Goal: Information Seeking & Learning: Learn about a topic

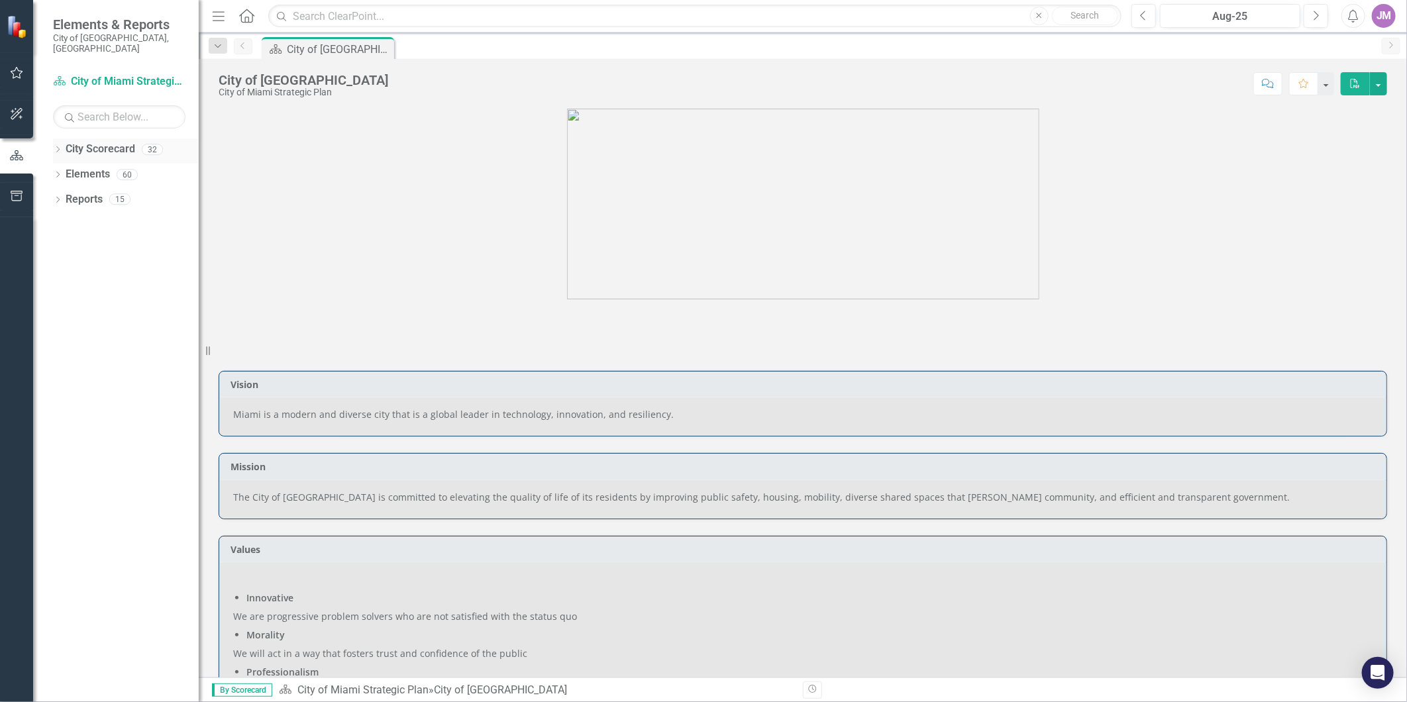
click at [60, 147] on icon "Dropdown" at bounding box center [57, 150] width 9 height 7
click at [127, 192] on link "City of Miami Strategic Plan (NEW)" at bounding box center [136, 199] width 126 height 15
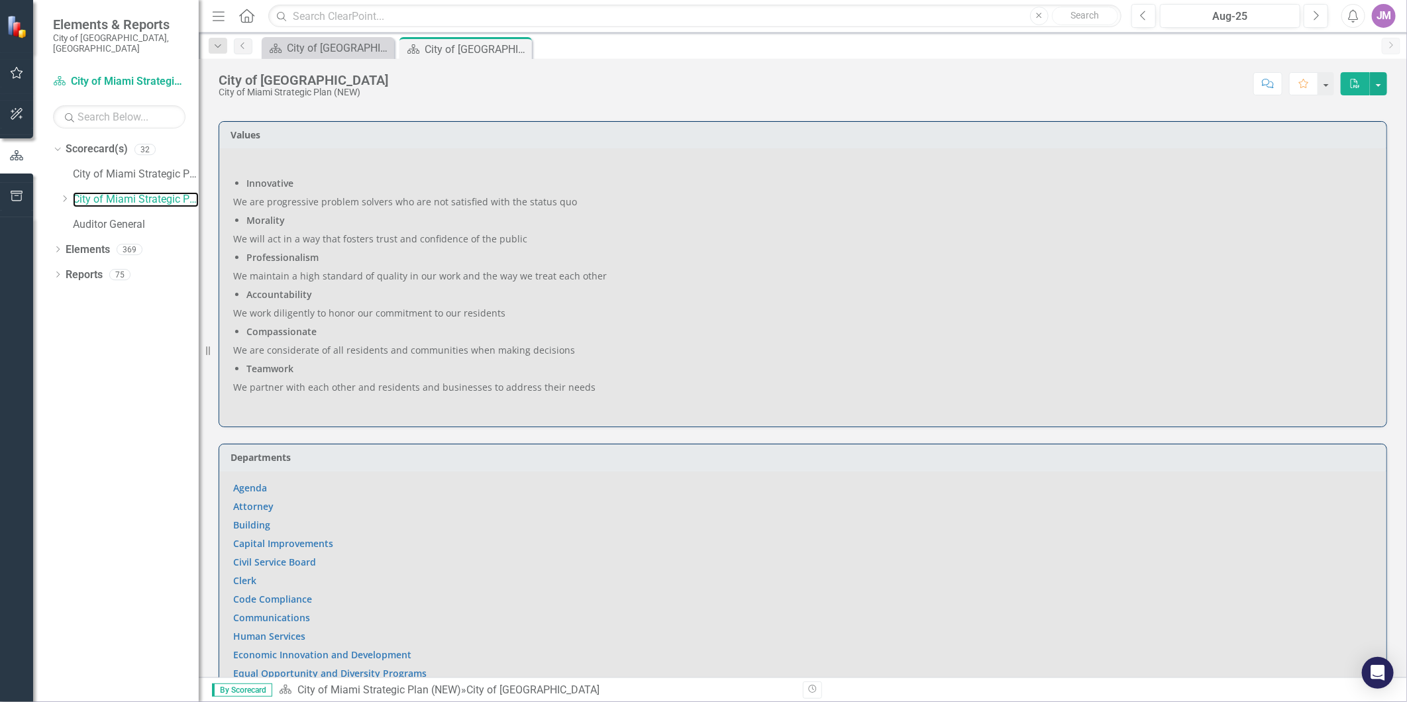
scroll to position [662, 0]
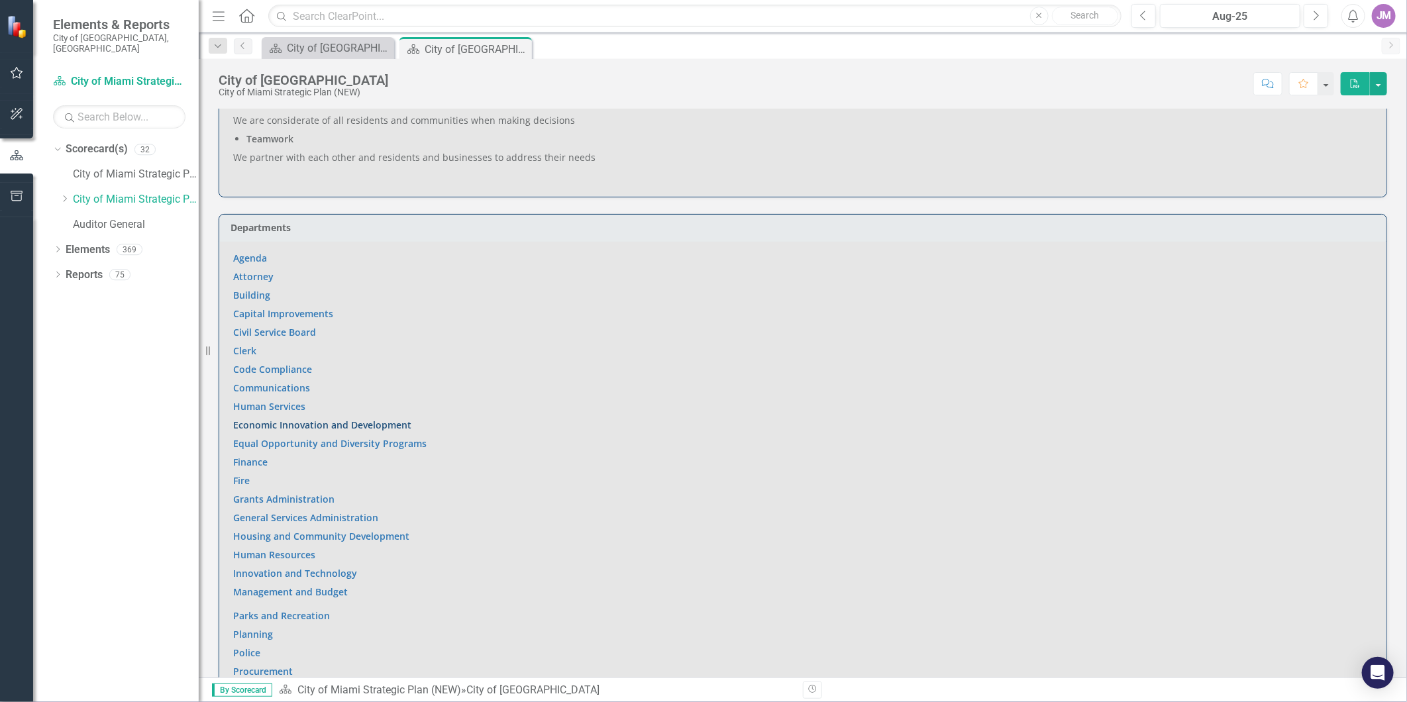
click at [290, 419] on link "Economic Innovation and Development" at bounding box center [322, 425] width 178 height 13
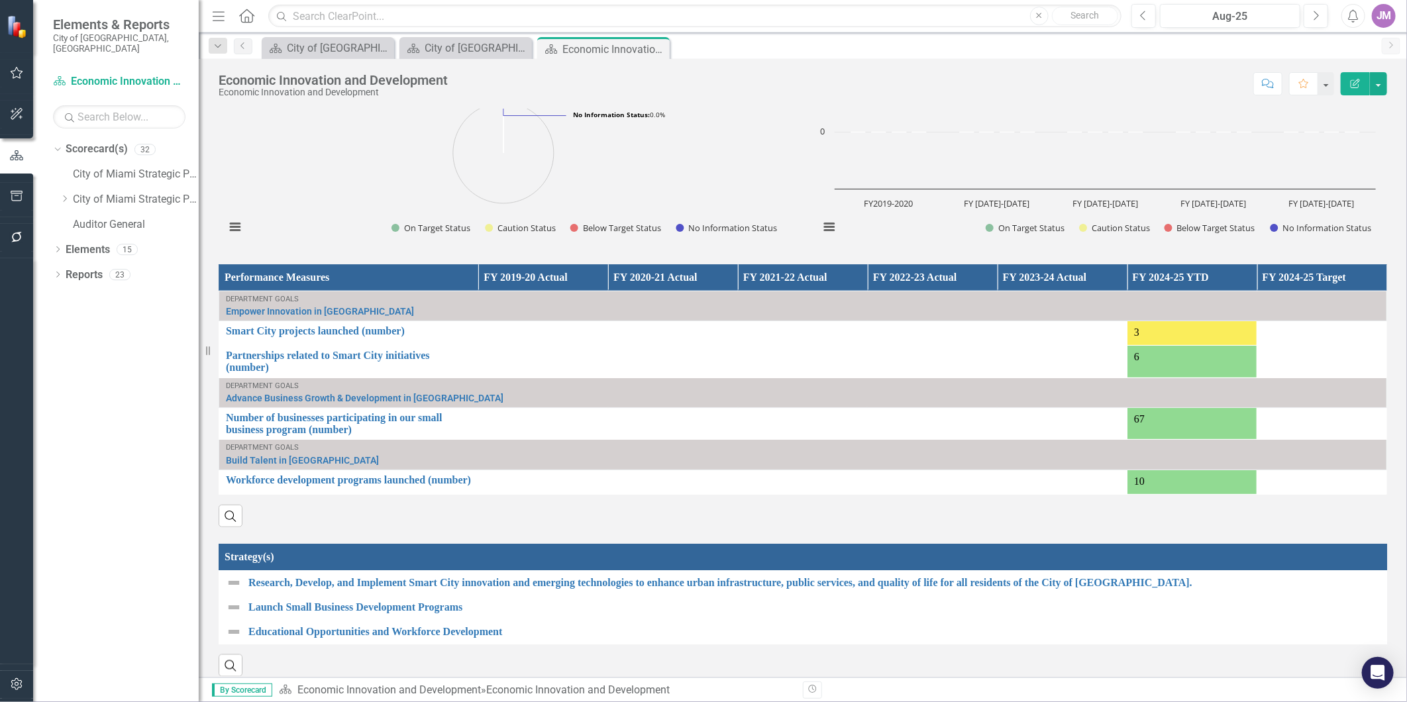
scroll to position [1091, 0]
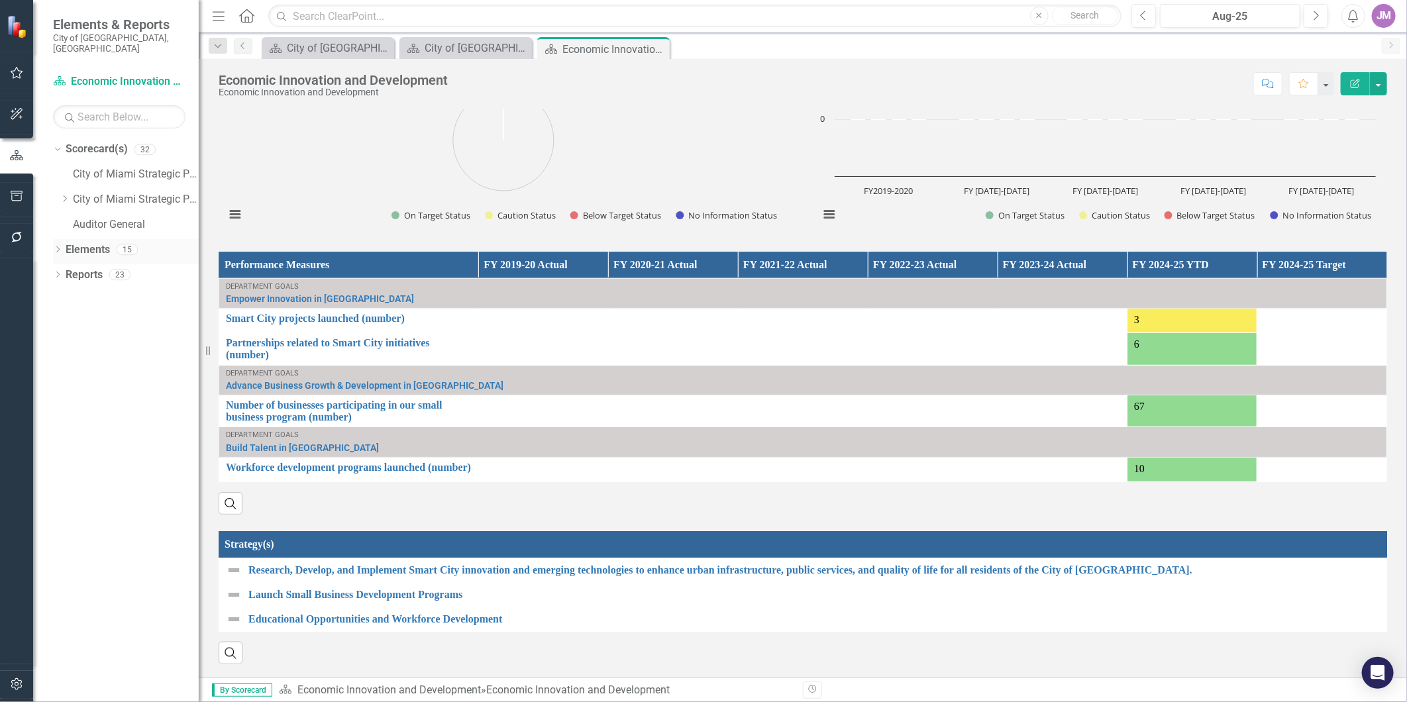
click at [56, 247] on icon "Dropdown" at bounding box center [57, 250] width 9 height 7
click at [120, 317] on link "Measure Measures" at bounding box center [105, 324] width 66 height 15
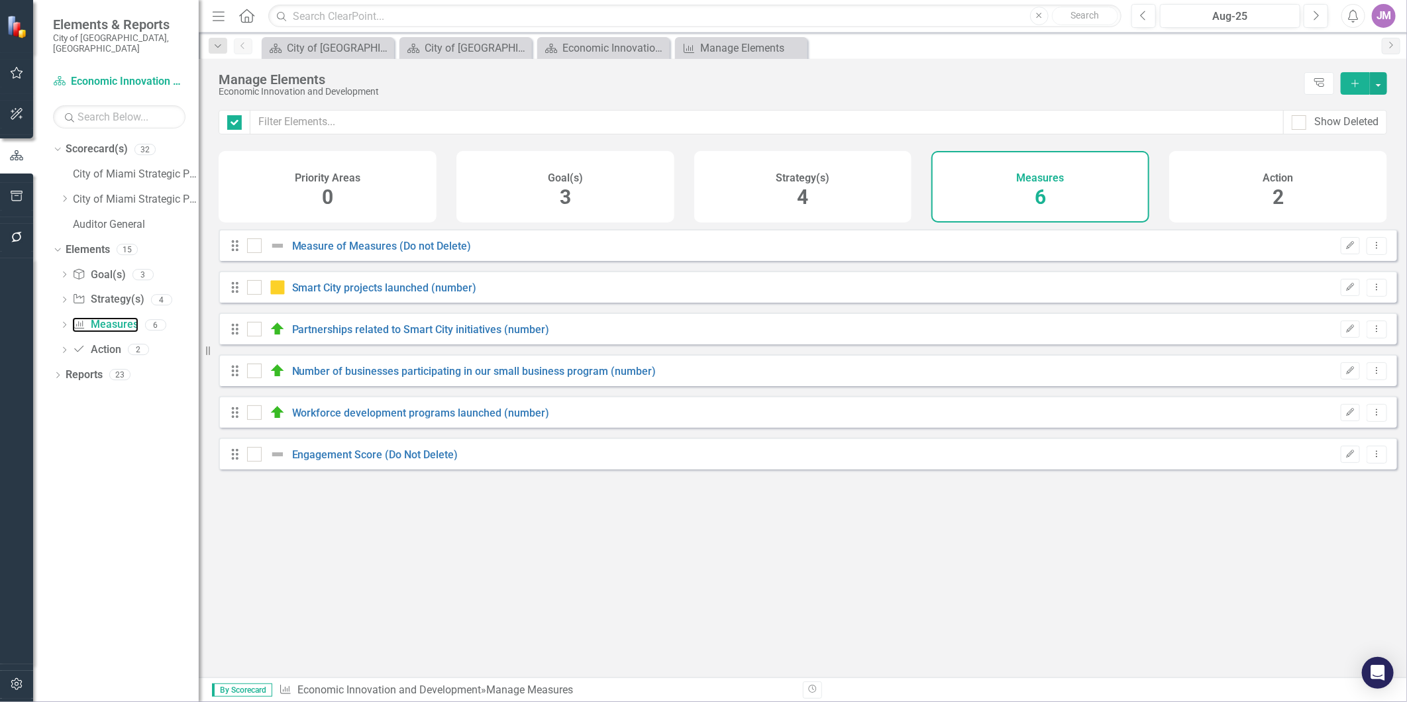
checkbox input "false"
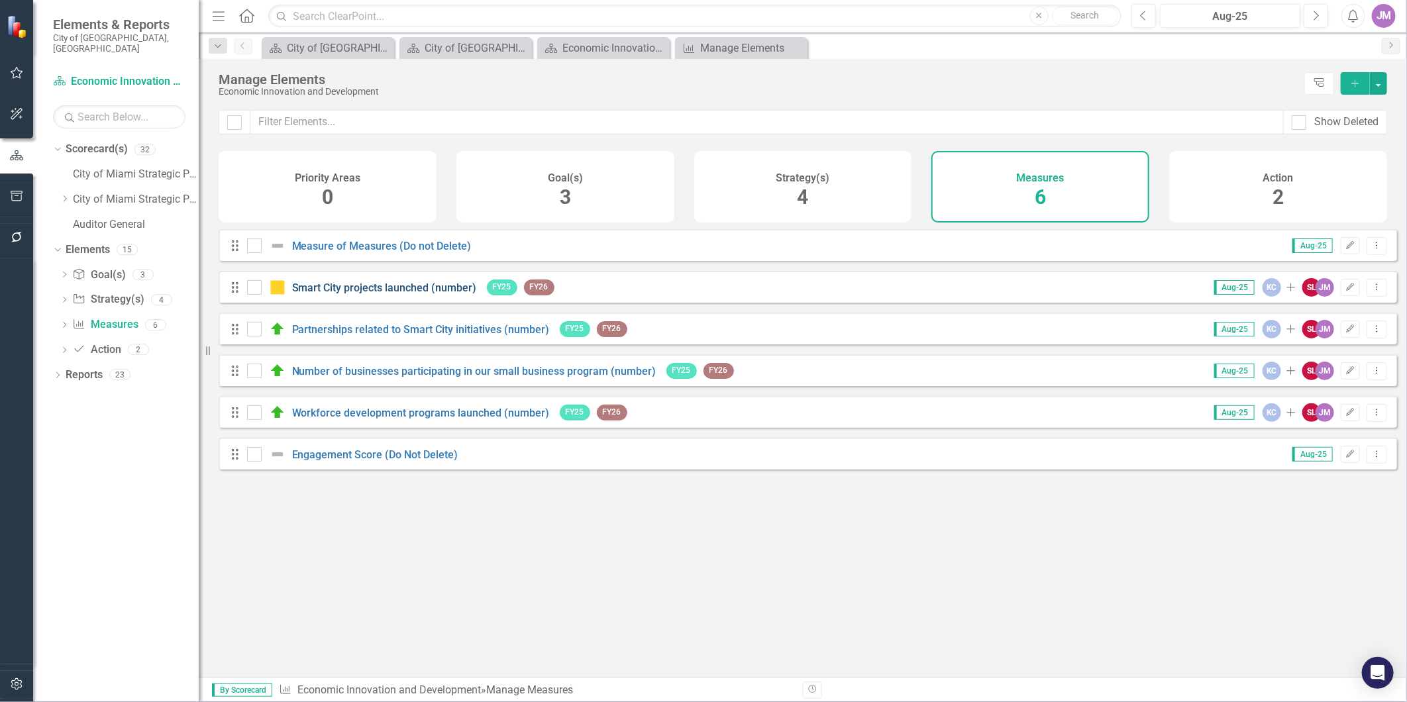
click at [402, 294] on link "Smart City projects launched (number)" at bounding box center [384, 288] width 185 height 13
click at [397, 378] on link "Number of businesses participating in our small business program (number)" at bounding box center [474, 371] width 364 height 13
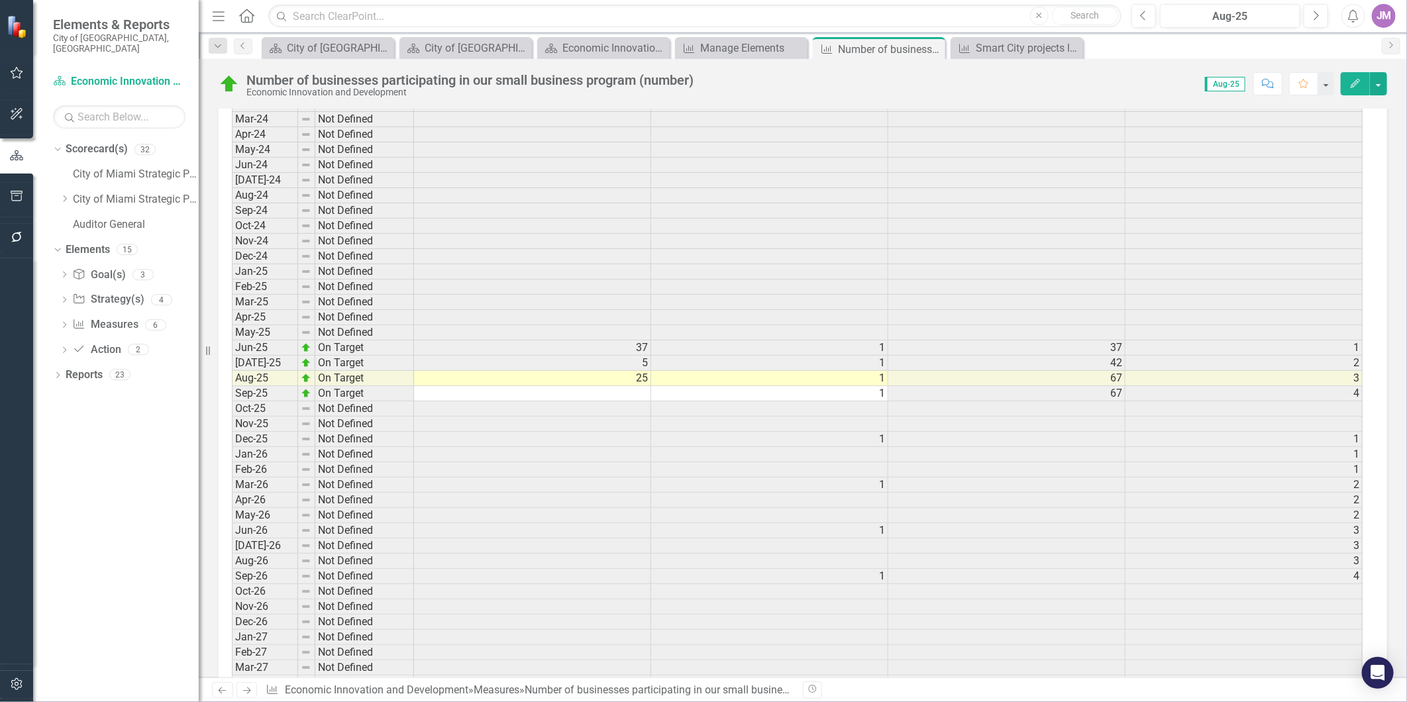
scroll to position [2493, 0]
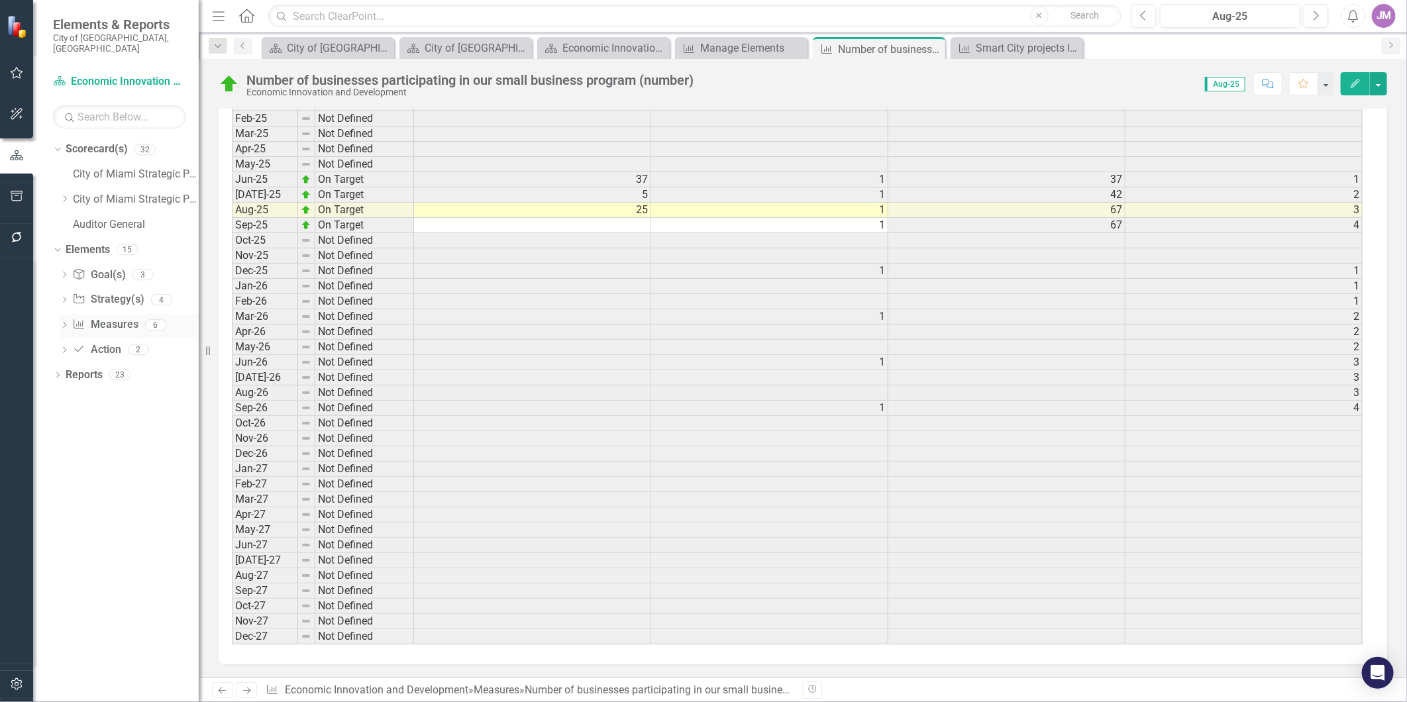
click at [117, 317] on link "Measure Measures" at bounding box center [105, 324] width 66 height 15
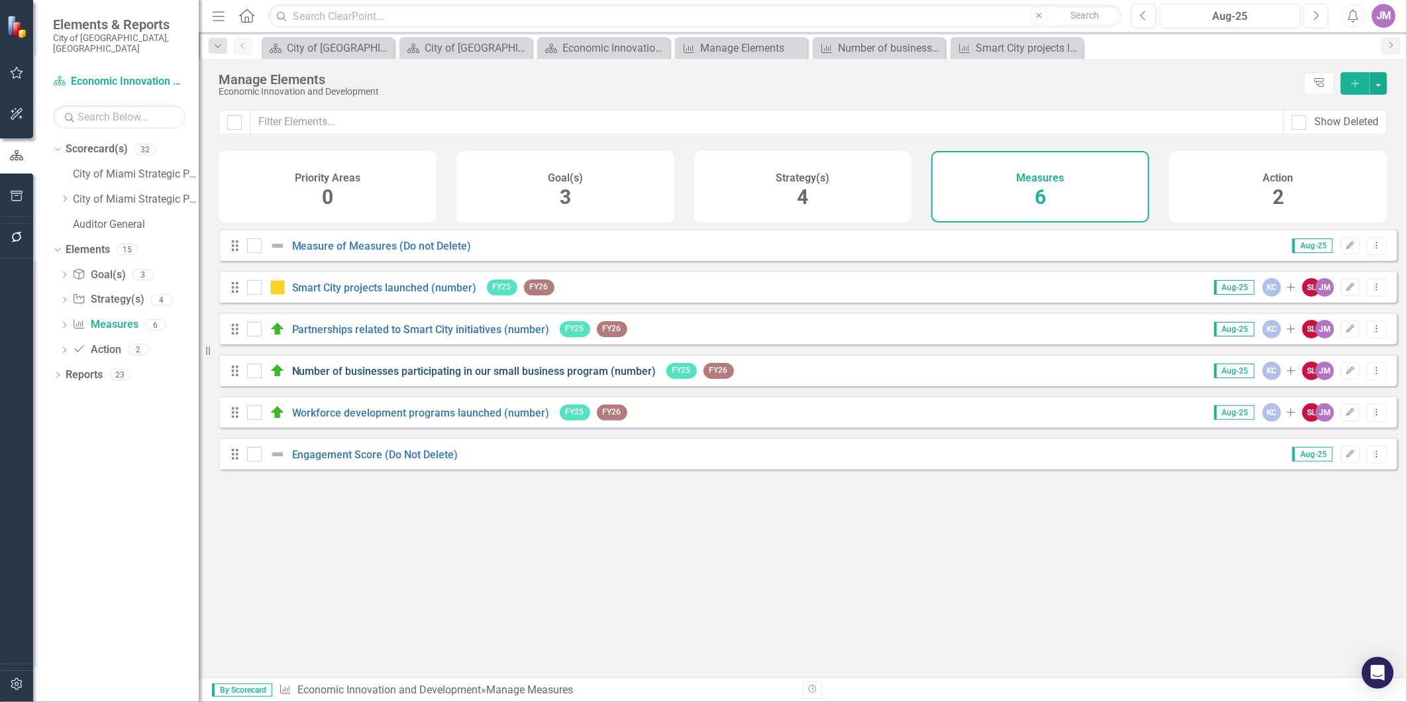
click at [405, 378] on link "Number of businesses participating in our small business program (number)" at bounding box center [474, 371] width 364 height 13
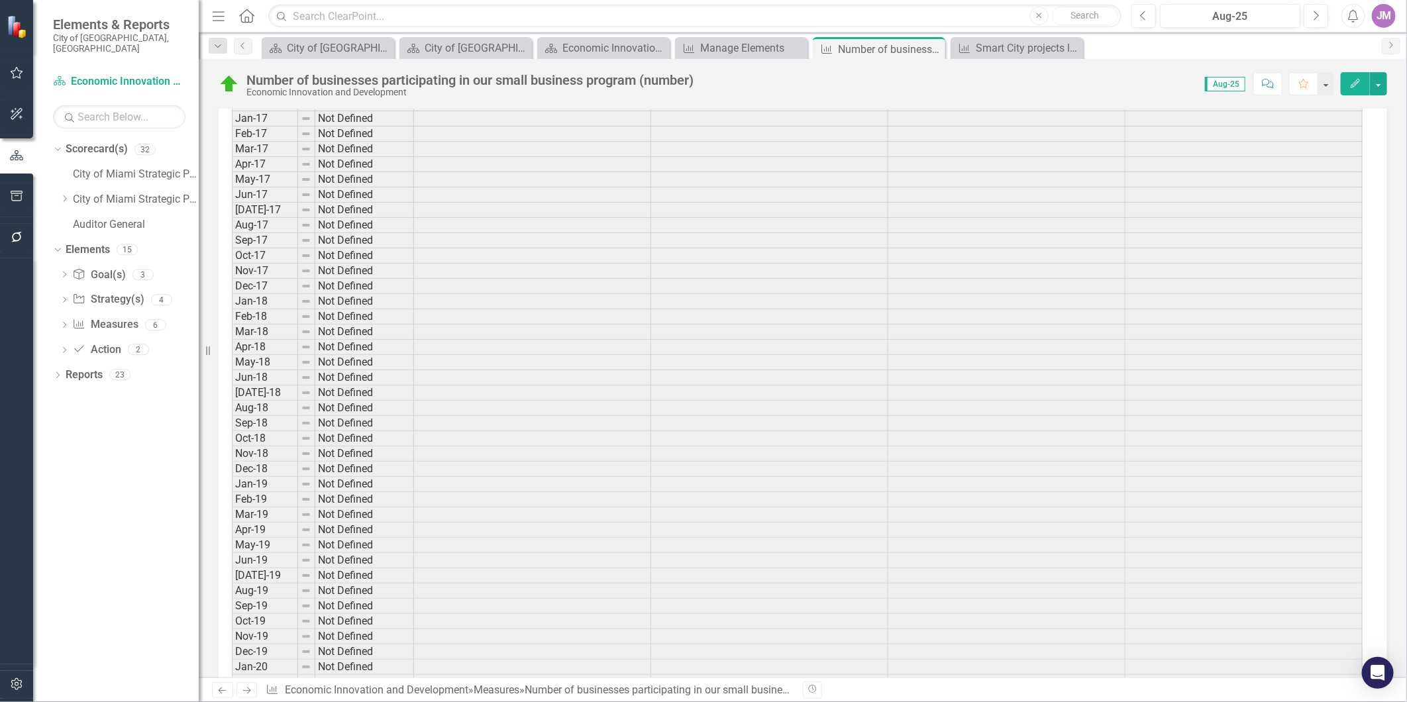
scroll to position [1030, 0]
click at [121, 292] on link "Strategy Strategy(s)" at bounding box center [108, 299] width 72 height 15
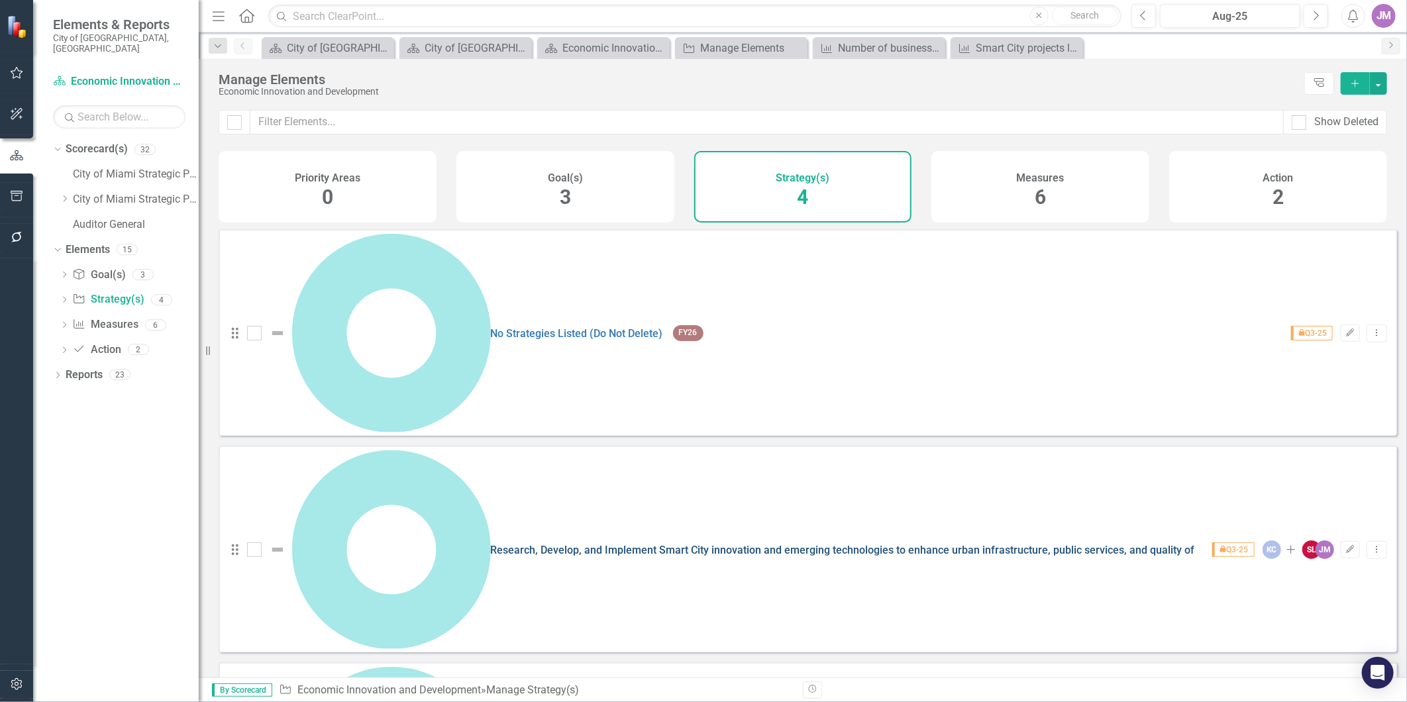
click at [491, 544] on link "Research, Develop, and Implement Smart City innovation and emerging technologie…" at bounding box center [976, 550] width 970 height 13
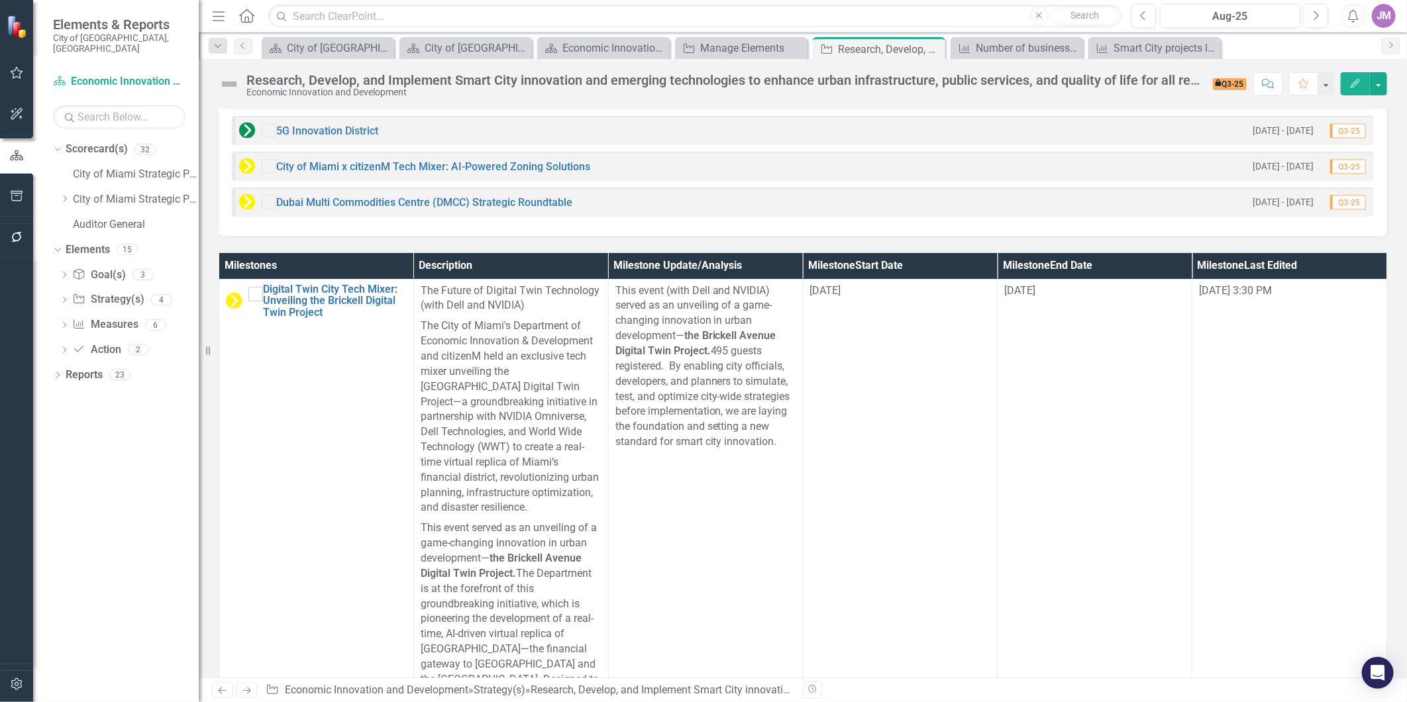
click at [796, 376] on p "This event (with Dell and NVIDIA) served as an unveiling of a game-changing inn…" at bounding box center [705, 367] width 181 height 166
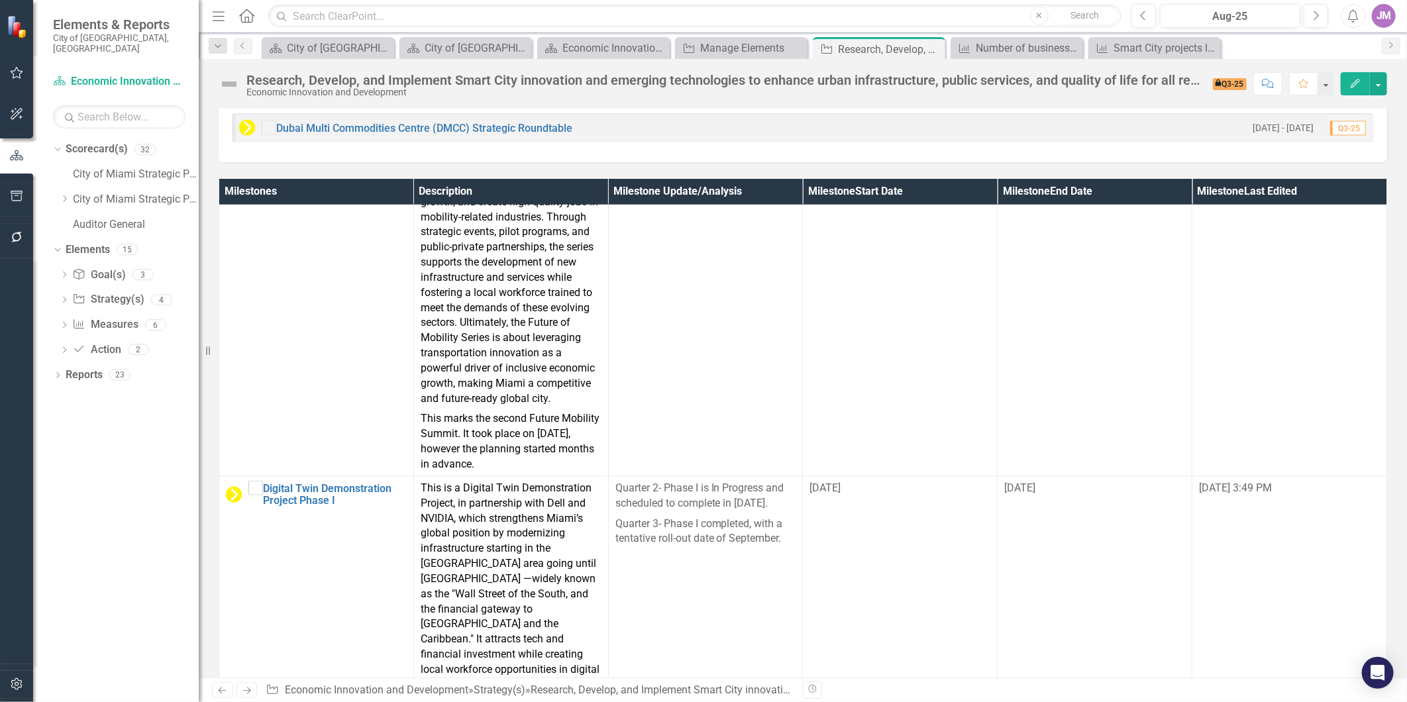
scroll to position [810, 0]
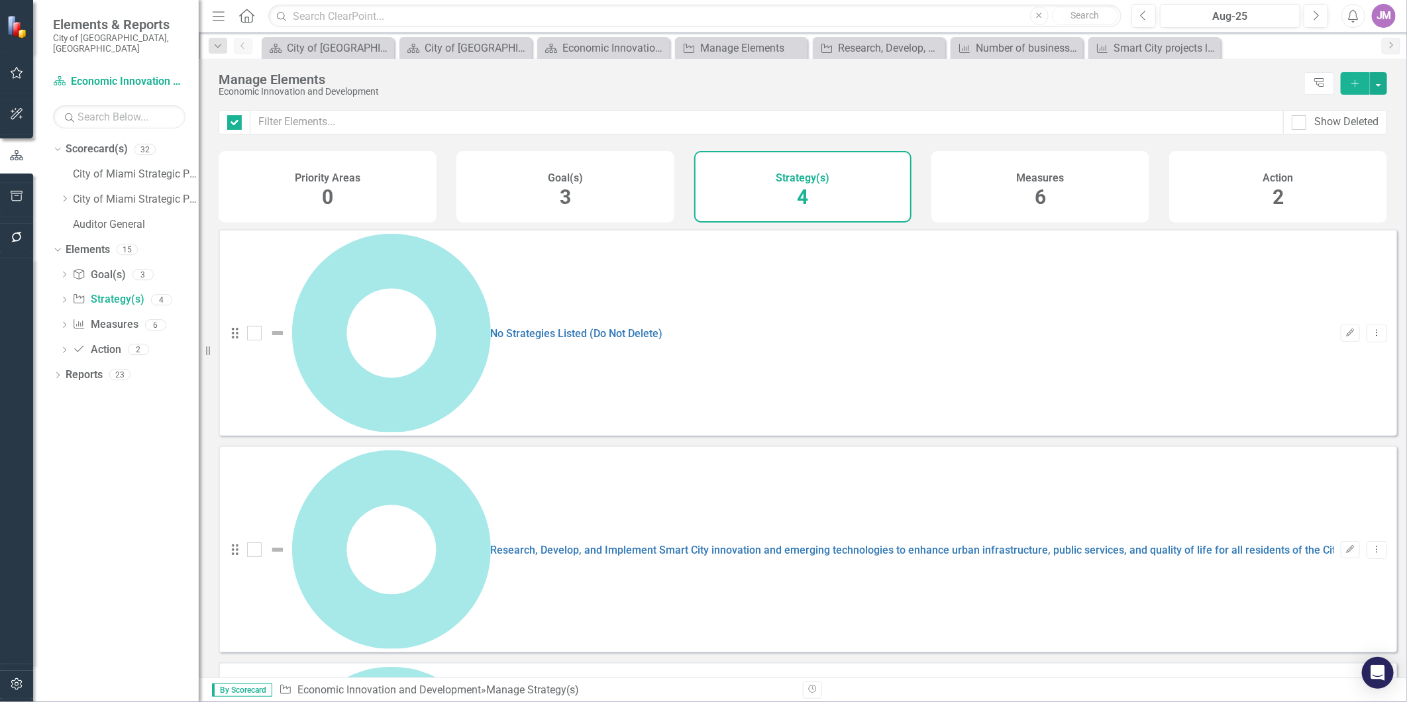
checkbox input "false"
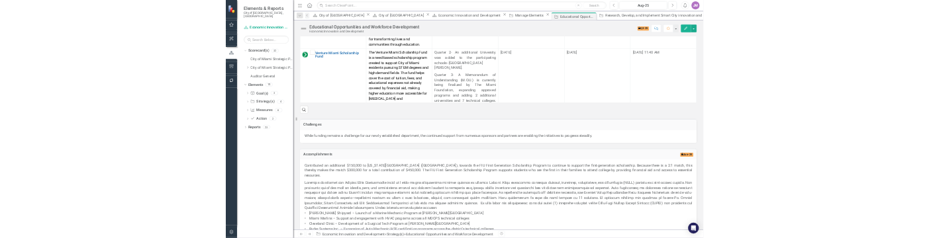
scroll to position [1327, 0]
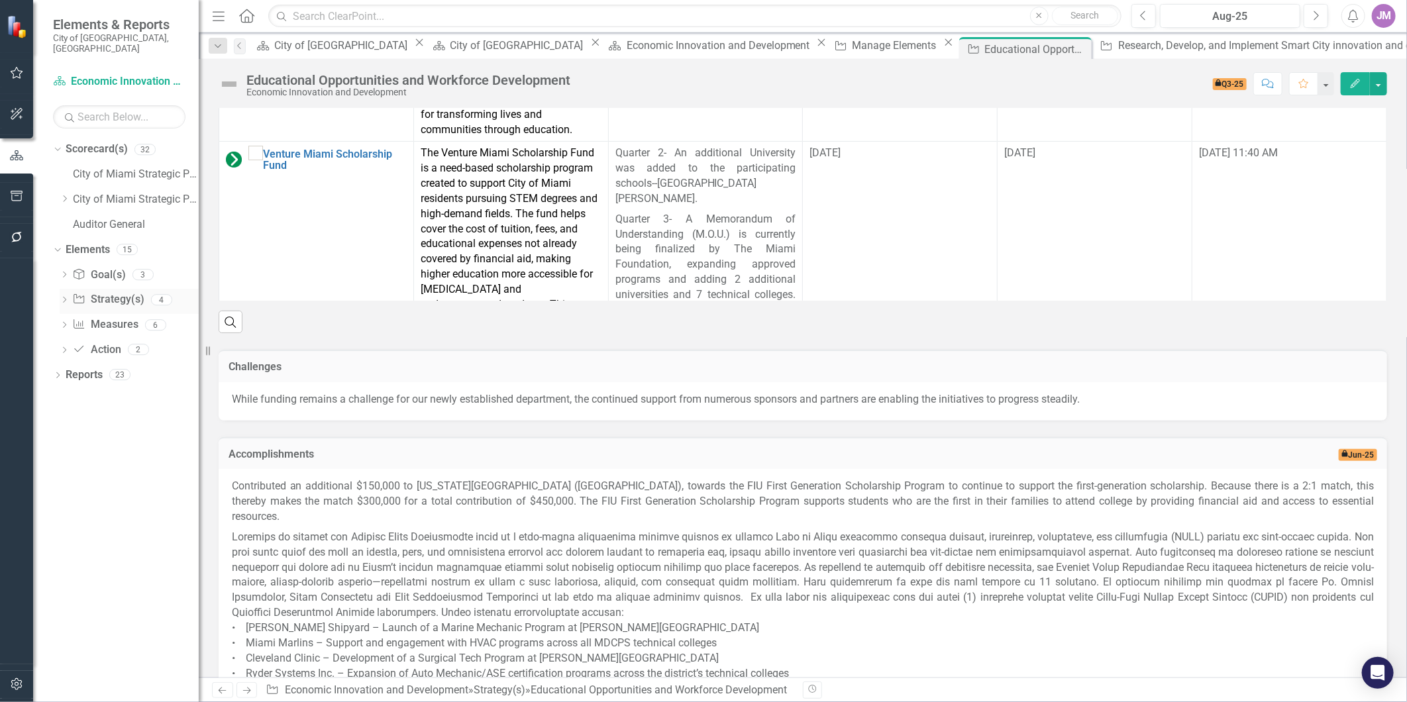
click at [61, 297] on icon "Dropdown" at bounding box center [64, 300] width 9 height 7
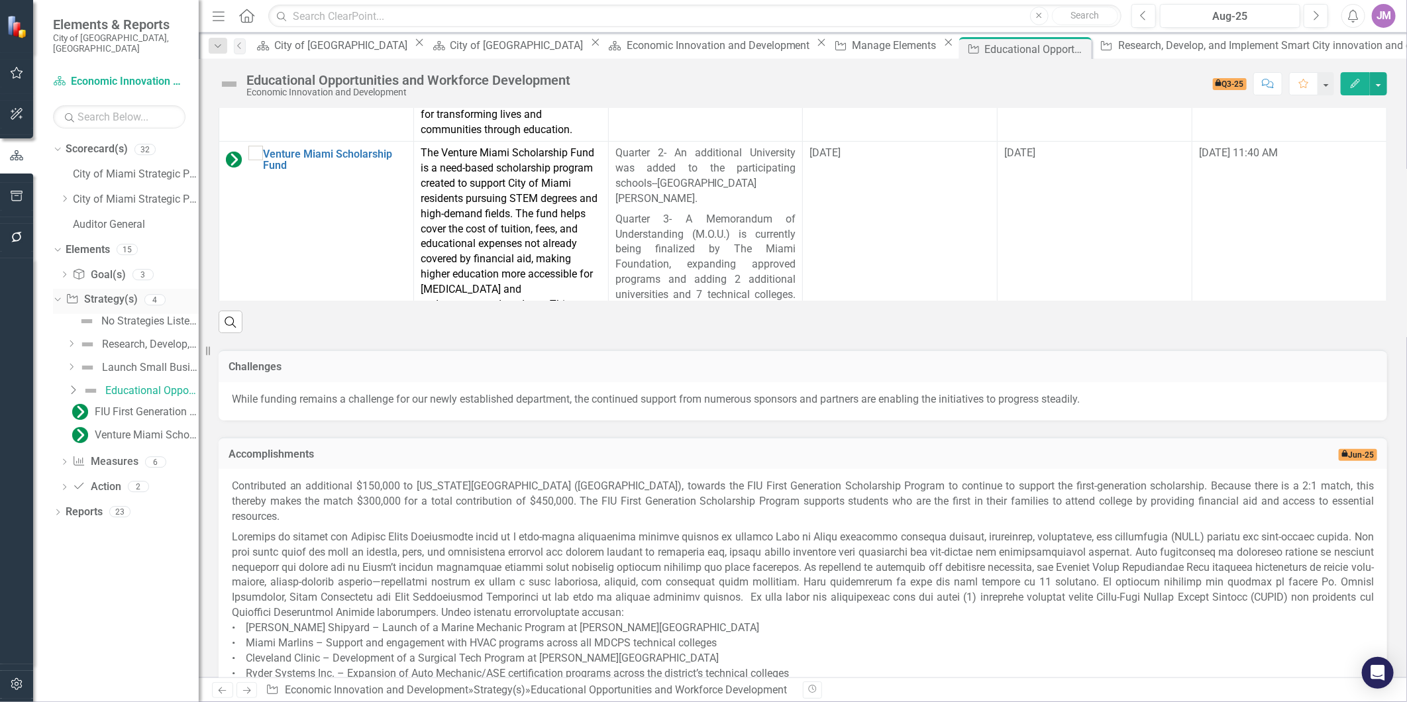
click at [60, 295] on icon "Dropdown" at bounding box center [55, 299] width 7 height 9
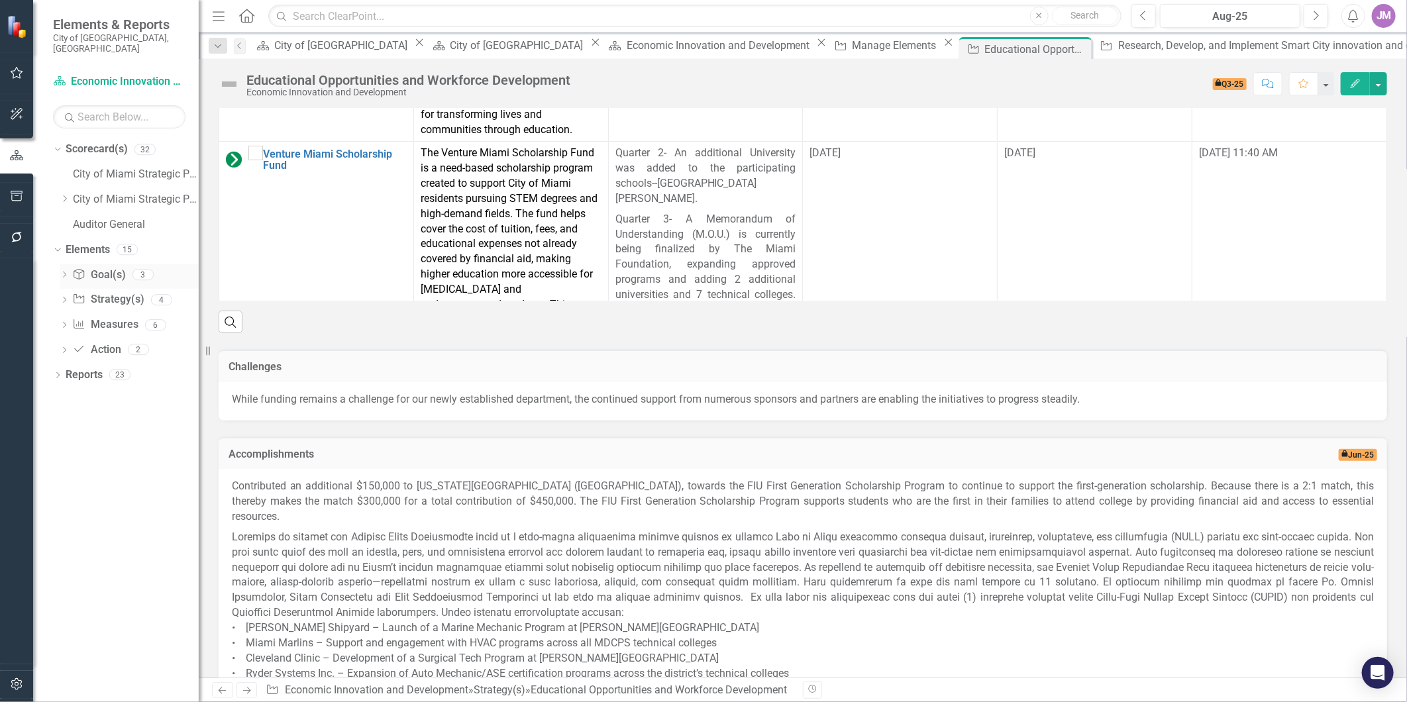
click at [68, 272] on icon "Dropdown" at bounding box center [64, 275] width 9 height 7
click at [61, 270] on div "Dropdown" at bounding box center [55, 274] width 11 height 9
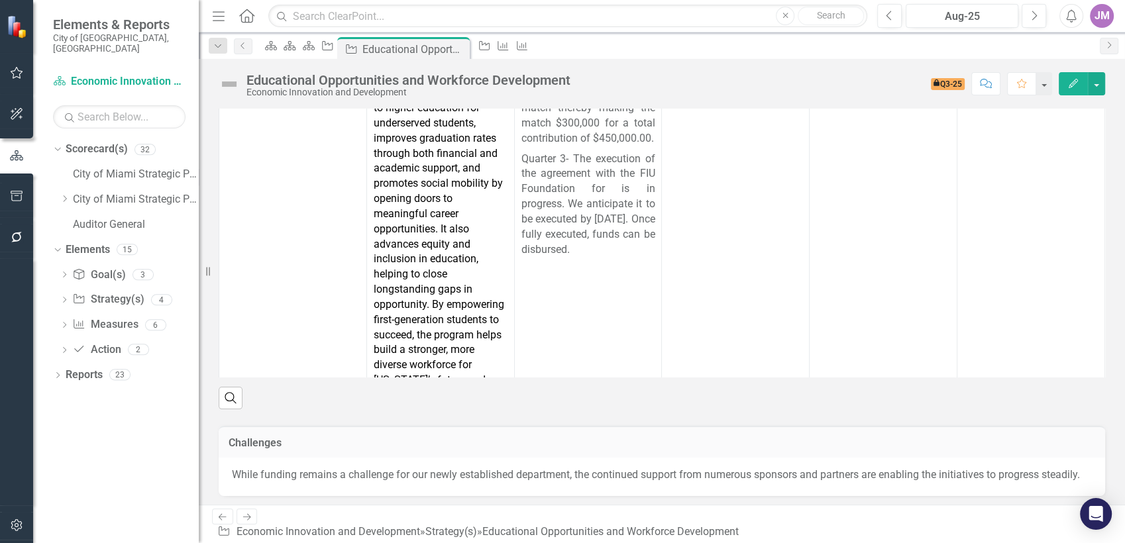
scroll to position [54, 0]
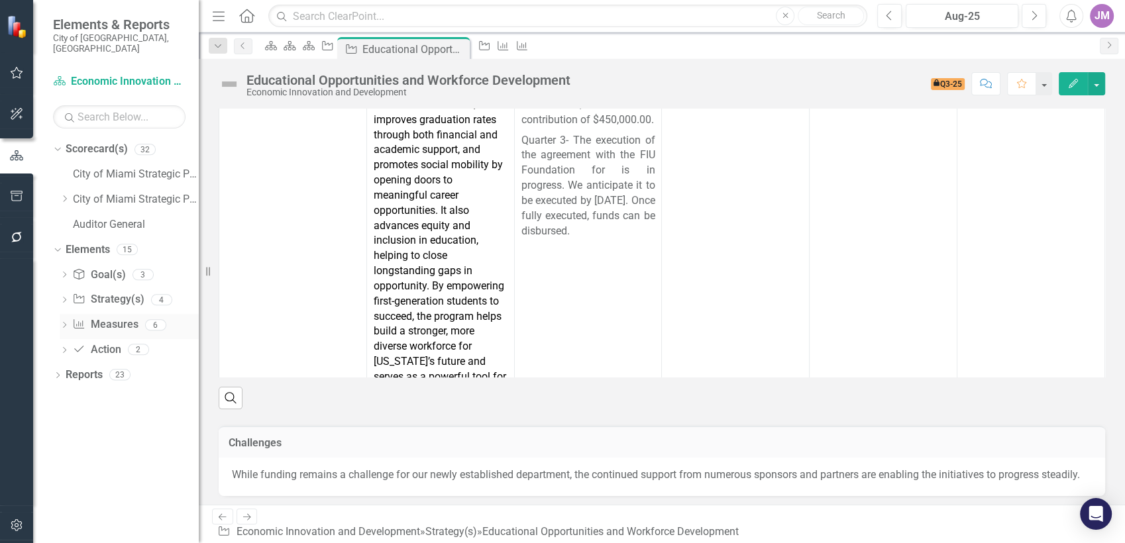
click at [118, 317] on link "Measure Measures" at bounding box center [105, 324] width 66 height 15
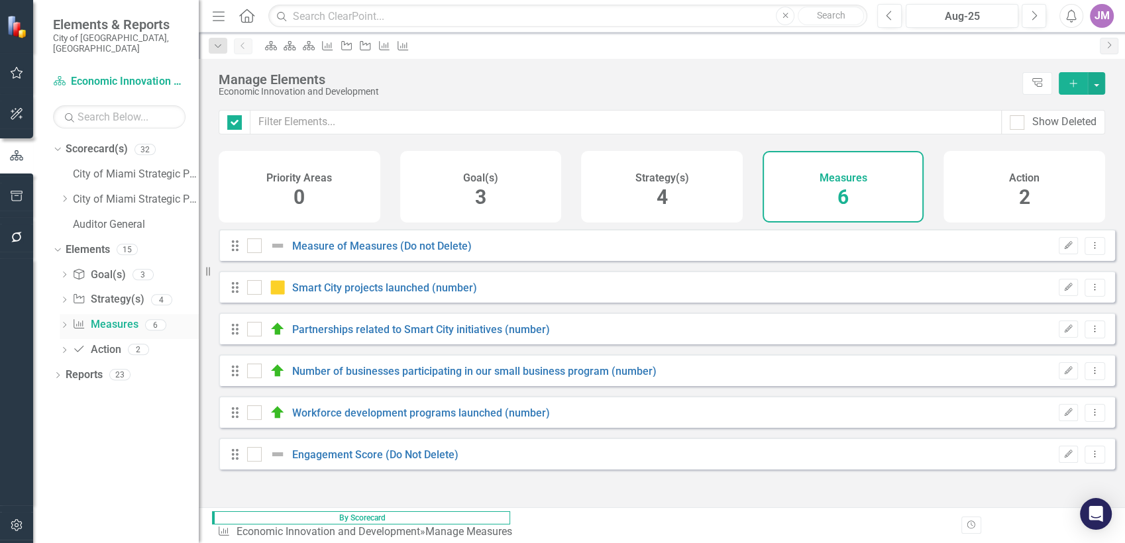
checkbox input "false"
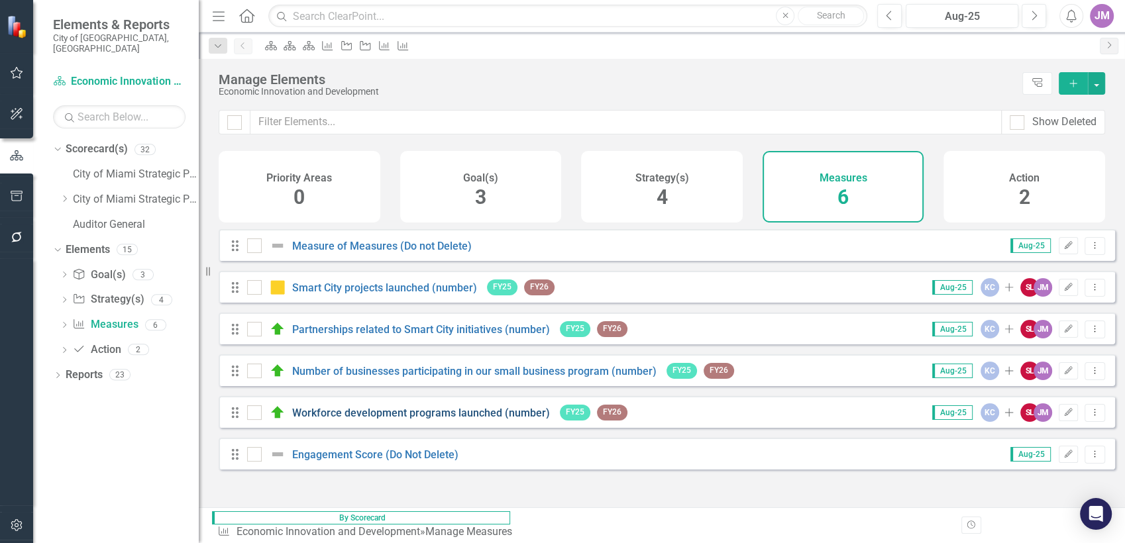
click at [471, 419] on link "Workforce development programs launched (number)" at bounding box center [421, 413] width 258 height 13
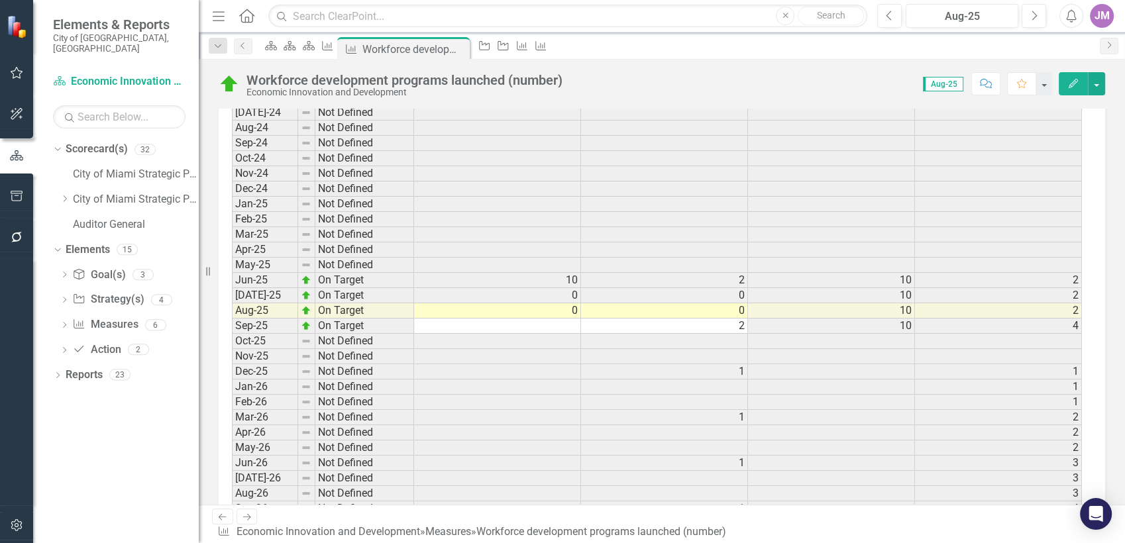
scroll to position [2348, 0]
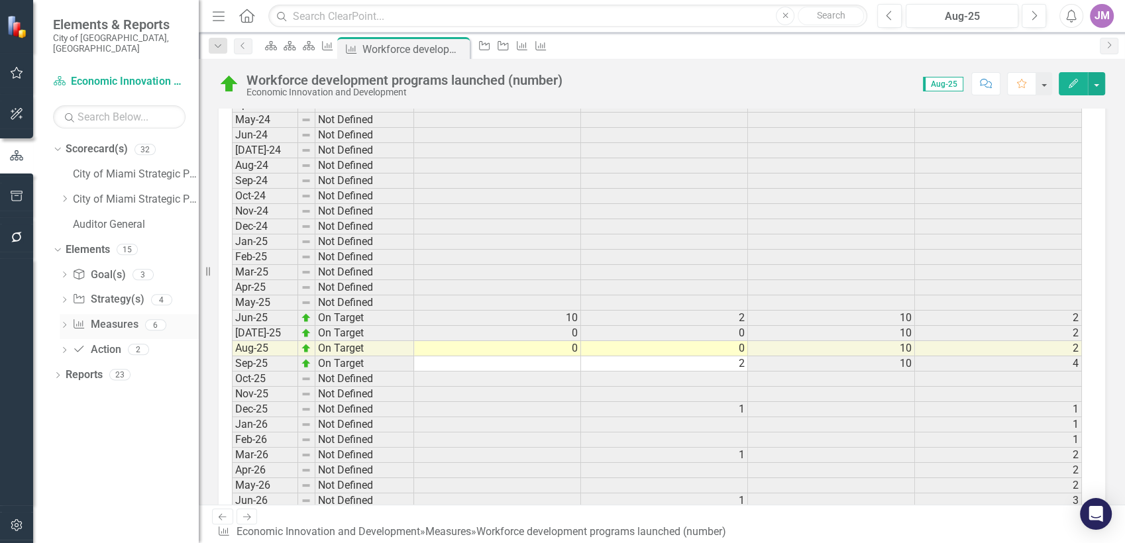
click at [117, 318] on link "Measure Measures" at bounding box center [105, 324] width 66 height 15
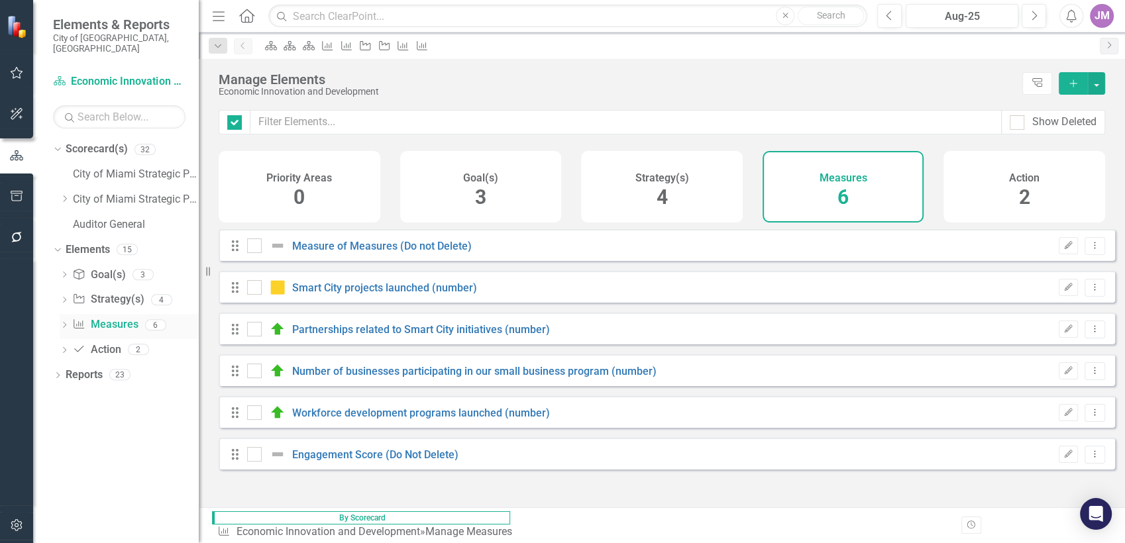
checkbox input "false"
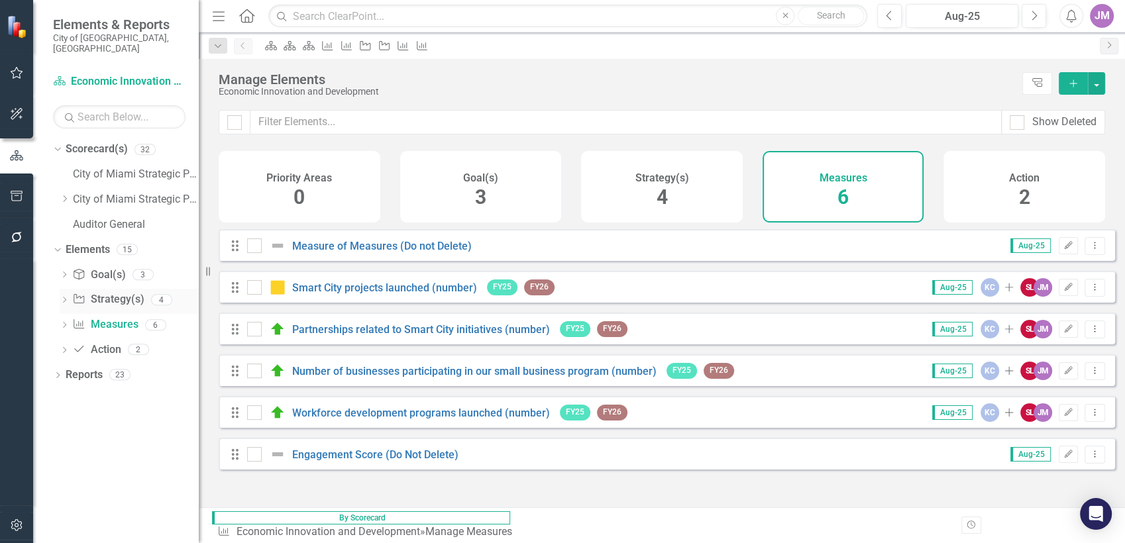
click at [126, 292] on link "Strategy Strategy(s)" at bounding box center [108, 299] width 72 height 15
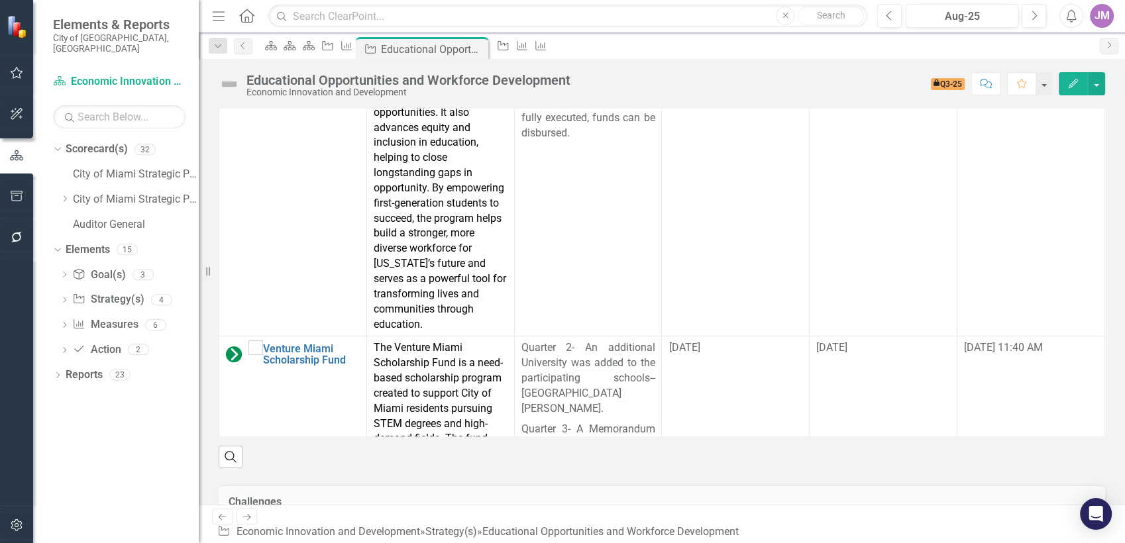
scroll to position [1074, 0]
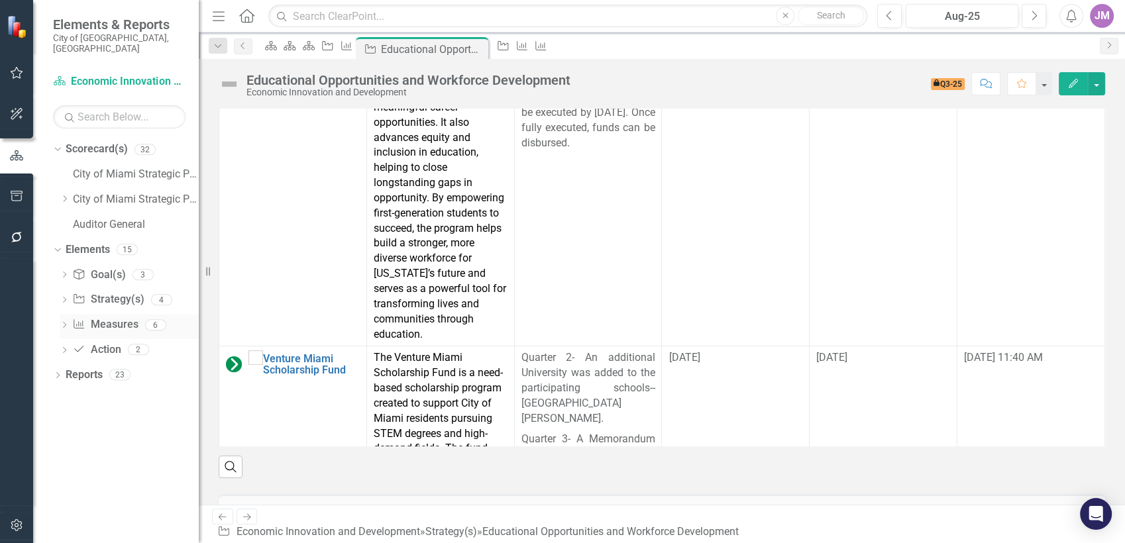
click at [115, 317] on link "Measure Measures" at bounding box center [105, 324] width 66 height 15
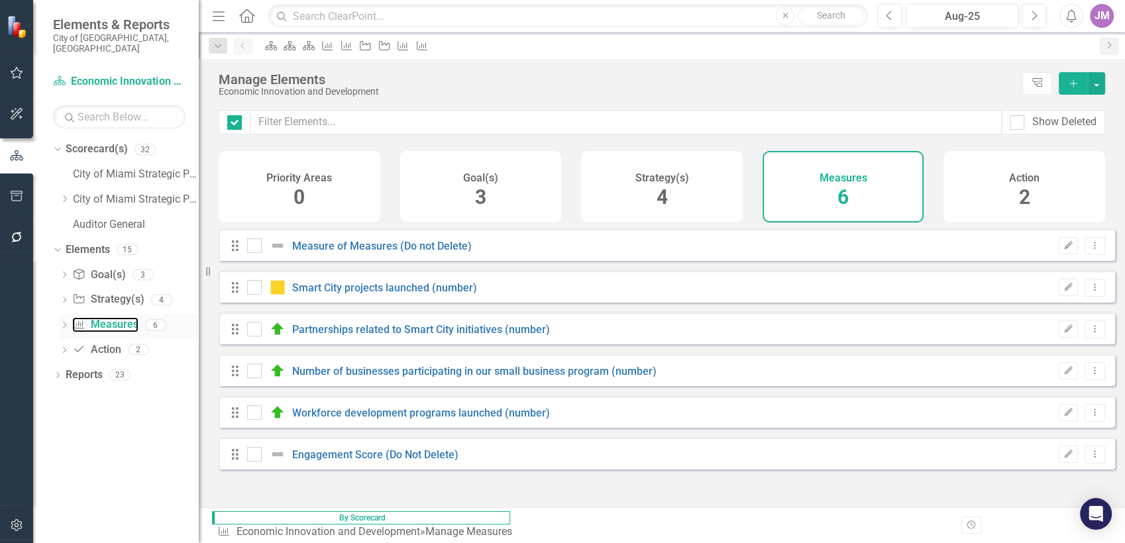
checkbox input "false"
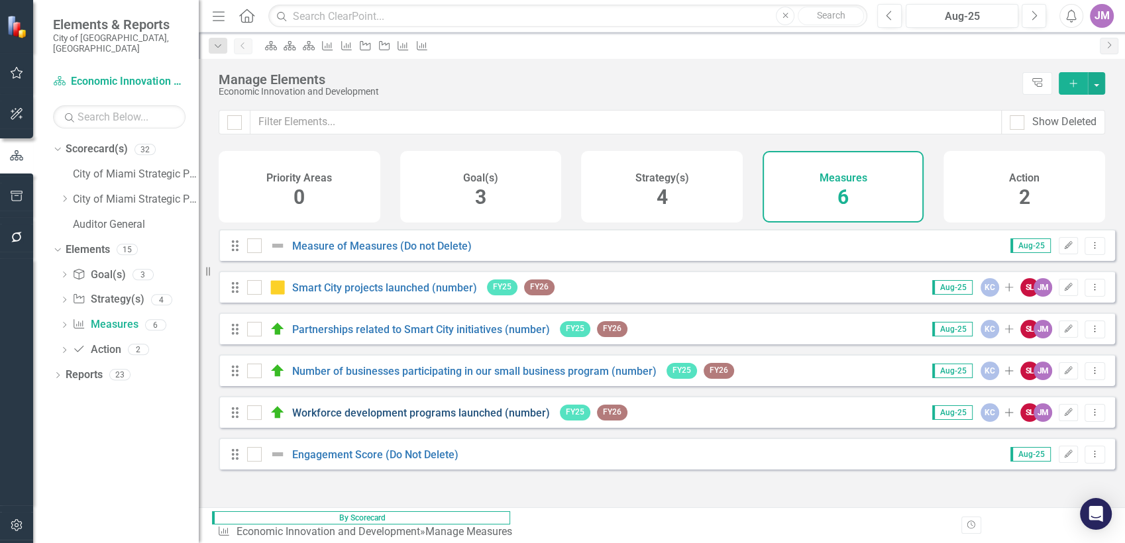
click at [348, 419] on link "Workforce development programs launched (number)" at bounding box center [421, 413] width 258 height 13
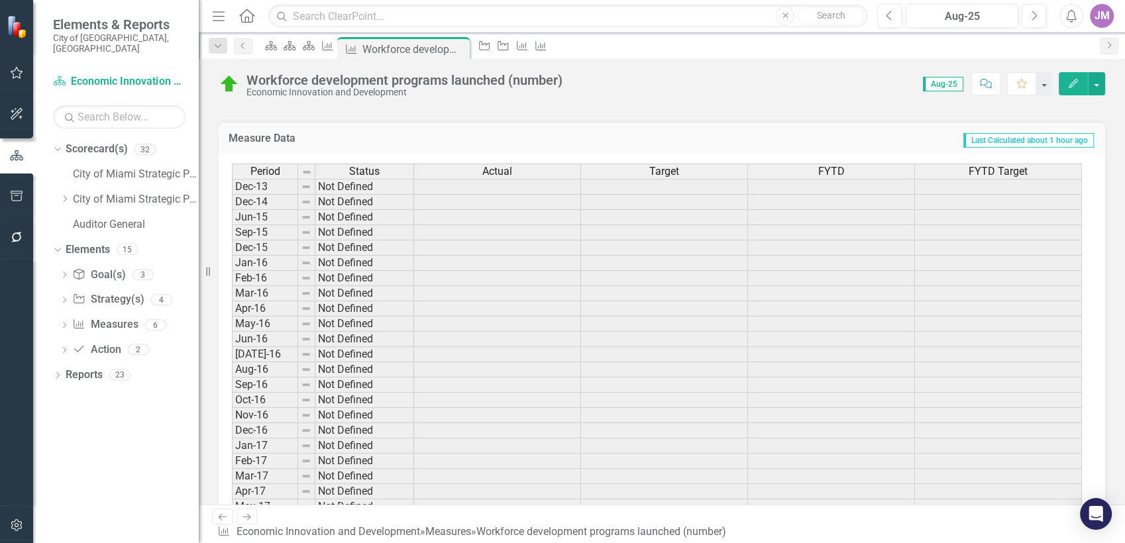
scroll to position [662, 0]
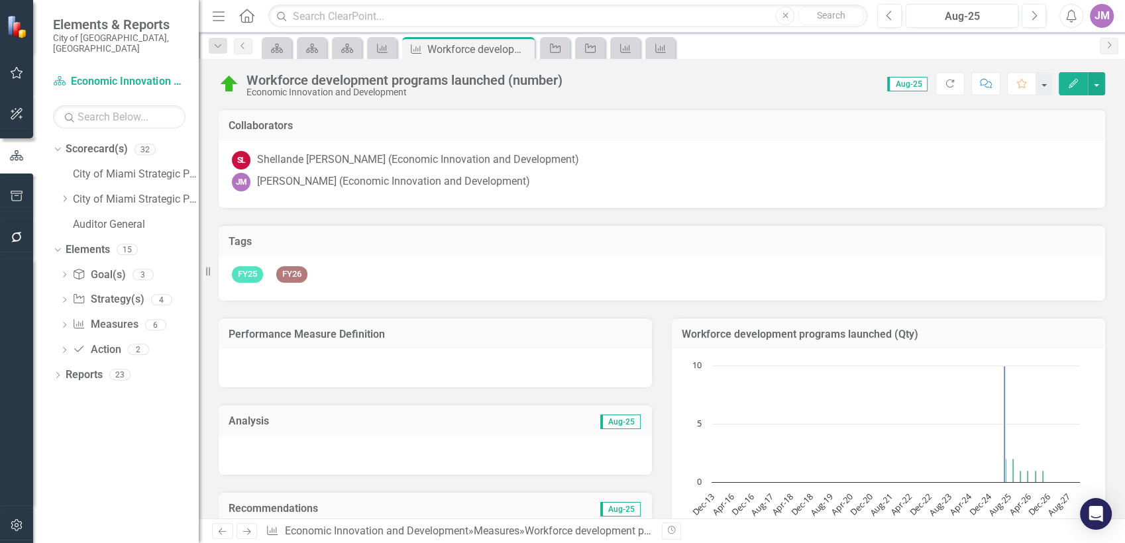
scroll to position [662, 0]
